Goal: Information Seeking & Learning: Learn about a topic

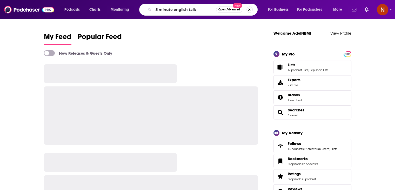
type input "5 minute english talk"
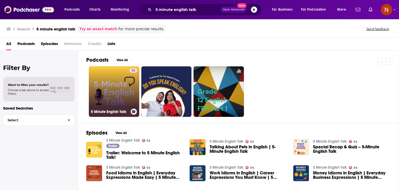
click at [120, 72] on link "54 5 Minute English Talk" at bounding box center [114, 91] width 50 height 50
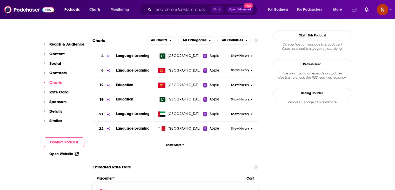
scroll to position [464, 0]
click at [175, 144] on span "Show More" at bounding box center [175, 145] width 18 height 4
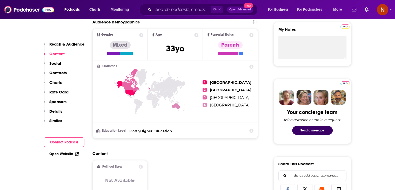
scroll to position [174, 0]
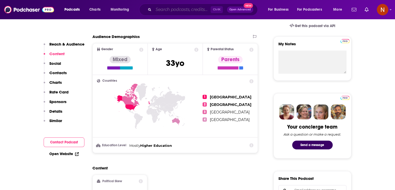
click at [185, 9] on input "Search podcasts, credits, & more..." at bounding box center [182, 9] width 57 height 8
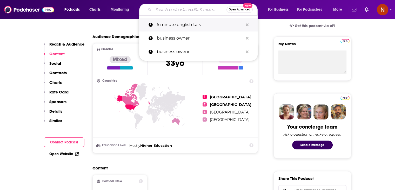
click at [243, 23] on button "Search podcasts, credits, & more..." at bounding box center [247, 25] width 8 height 10
click at [246, 24] on icon "Search podcasts, credits, & more..." at bounding box center [247, 25] width 3 height 4
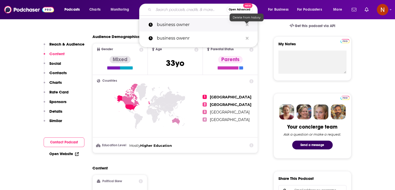
click at [247, 26] on icon "Search podcasts, credits, & more..." at bounding box center [247, 25] width 3 height 4
